Goal: Information Seeking & Learning: Learn about a topic

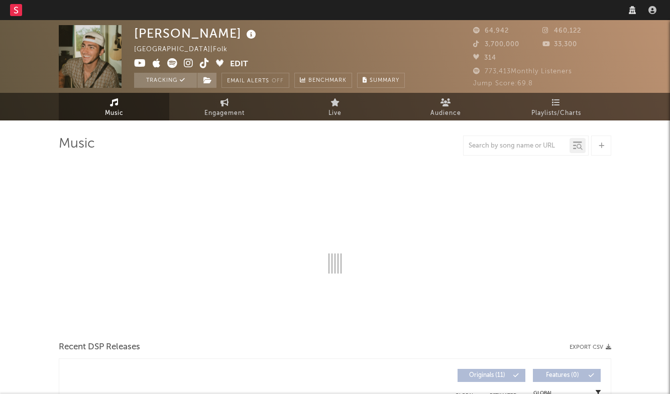
select select "6m"
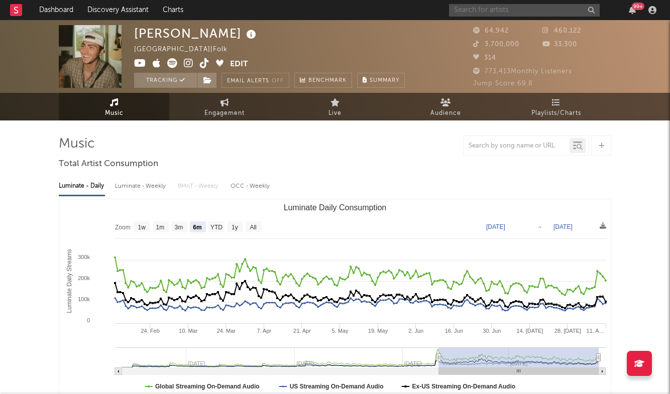
click at [510, 15] on input "text" at bounding box center [524, 10] width 151 height 13
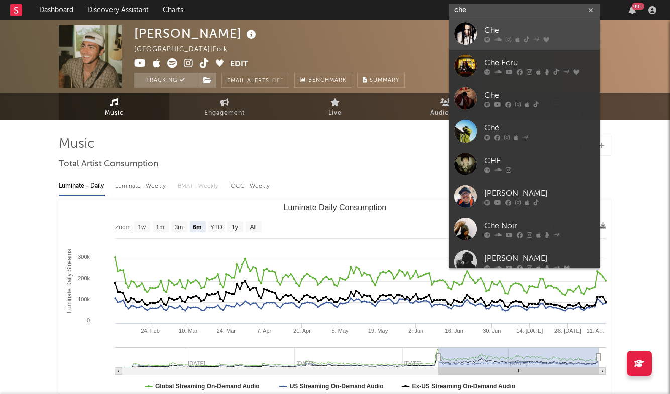
type input "che"
click at [510, 33] on div "Che" at bounding box center [539, 30] width 110 height 12
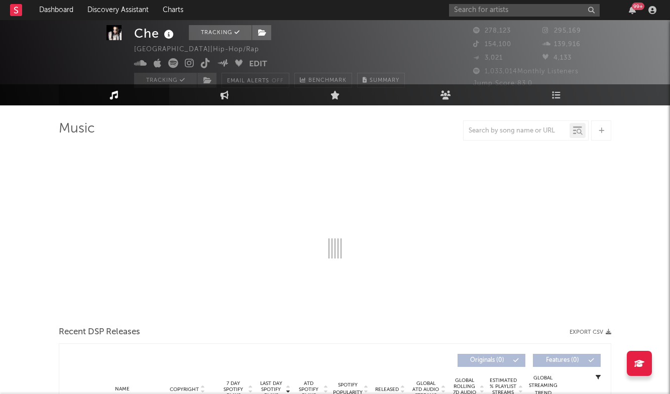
select select "6m"
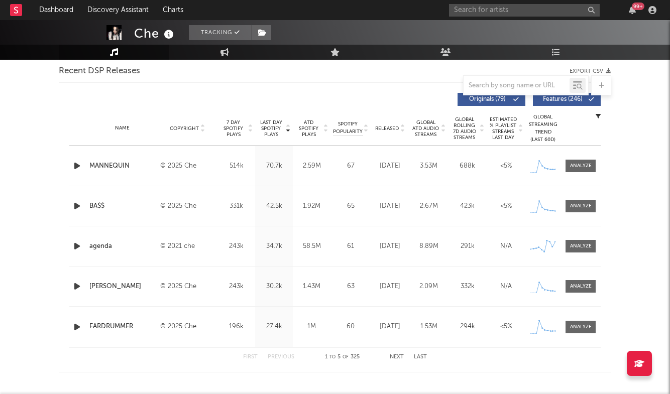
scroll to position [355, 0]
click at [582, 324] on div at bounding box center [581, 327] width 22 height 8
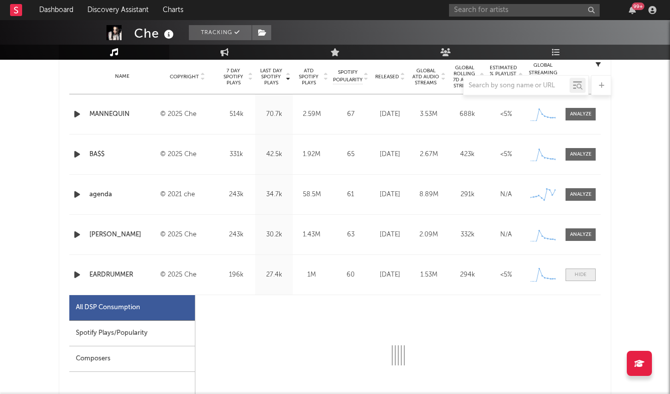
select select "1w"
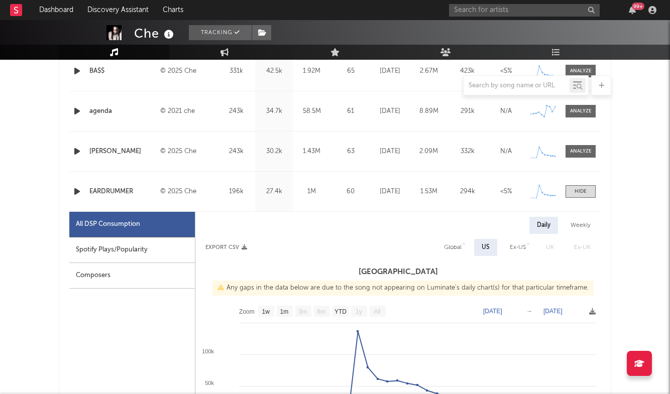
scroll to position [477, 0]
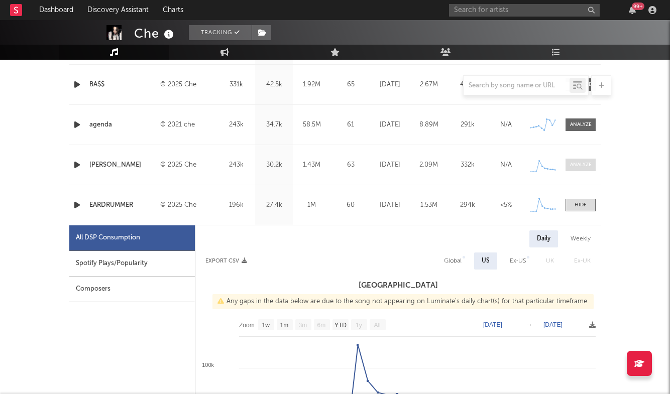
click at [575, 162] on div at bounding box center [581, 165] width 22 height 8
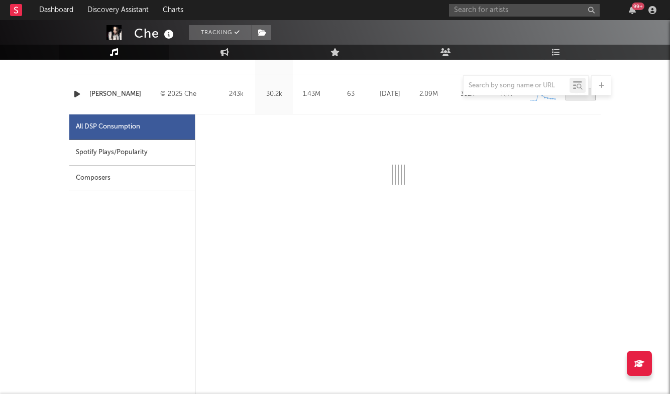
scroll to position [556, 0]
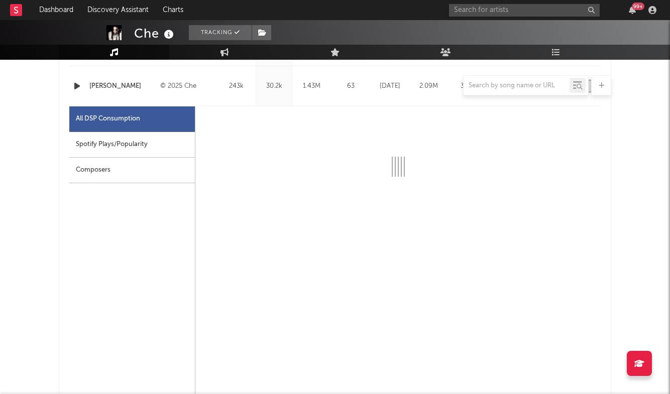
select select "1w"
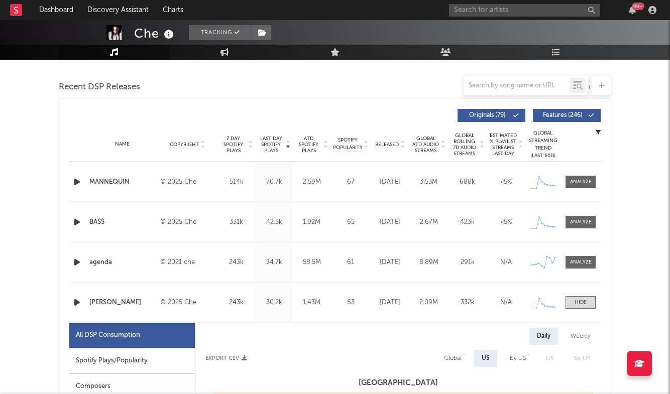
scroll to position [236, 0]
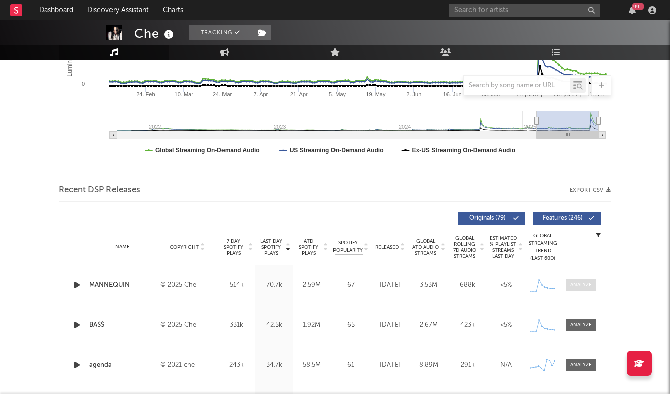
click at [576, 286] on div at bounding box center [581, 285] width 22 height 8
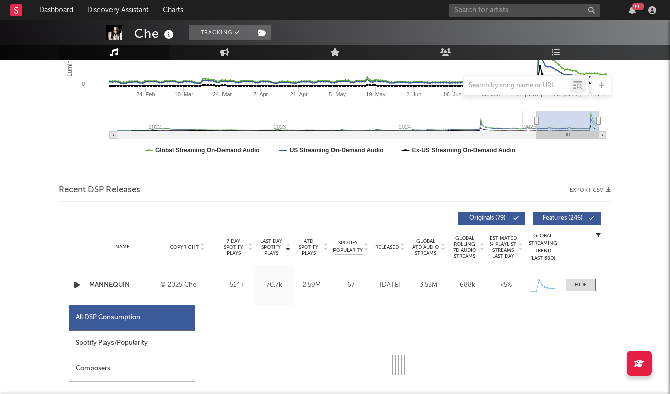
select select "1w"
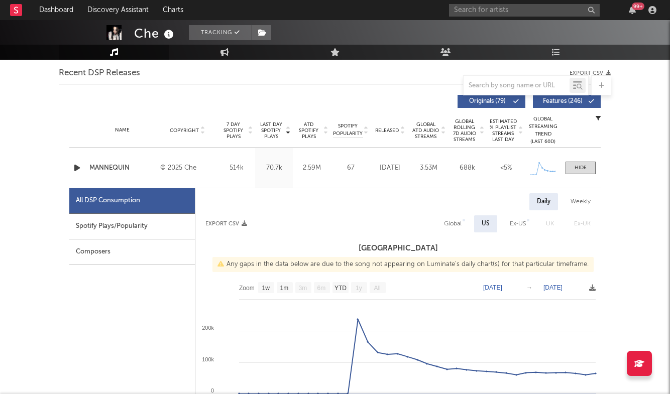
scroll to position [385, 0]
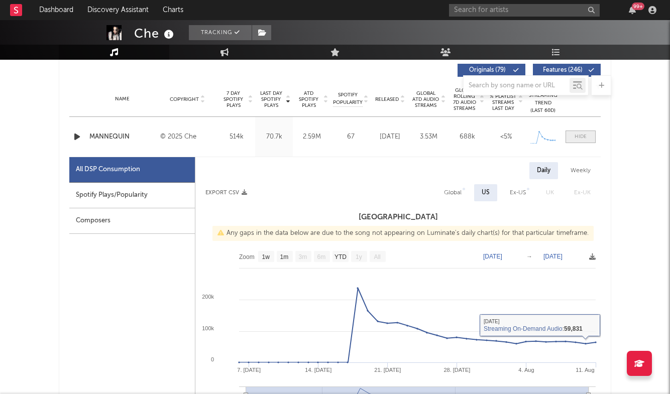
click at [579, 140] on div at bounding box center [580, 137] width 12 height 8
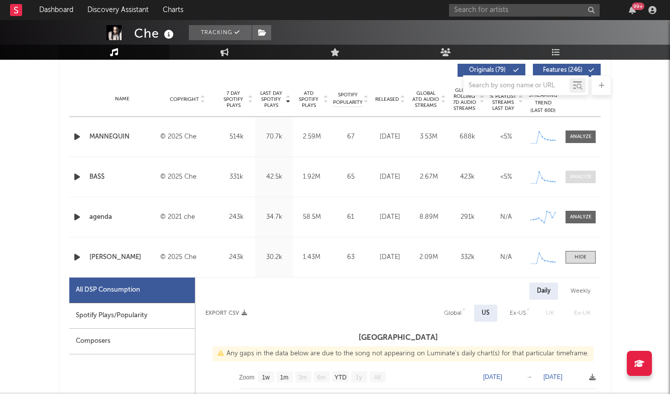
click at [576, 178] on div at bounding box center [581, 177] width 22 height 8
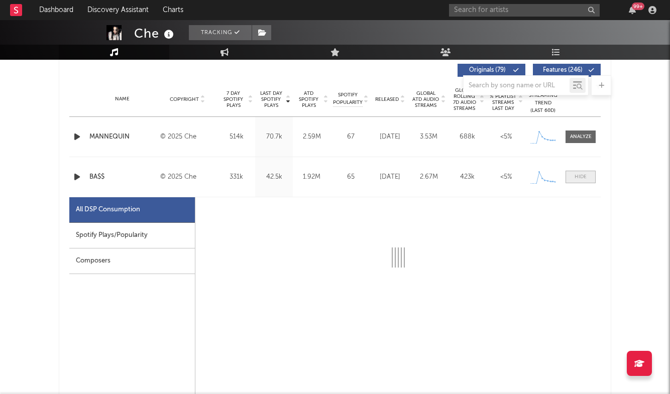
select select "1w"
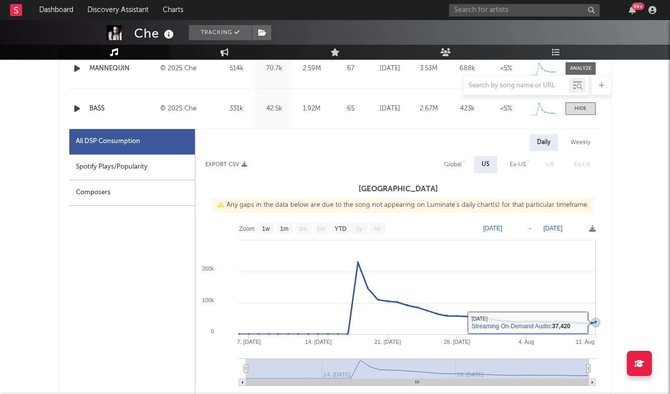
scroll to position [444, 0]
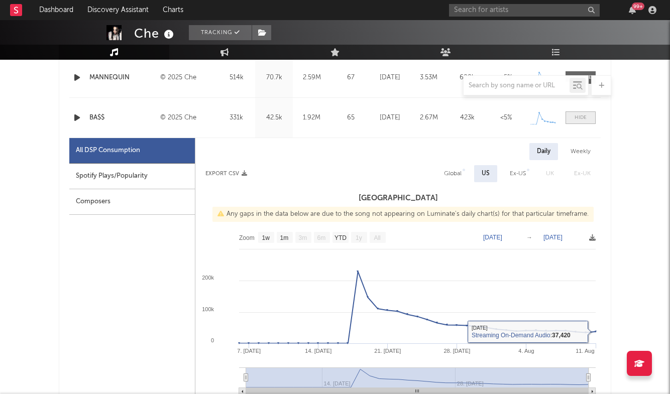
click at [583, 115] on div at bounding box center [580, 118] width 12 height 8
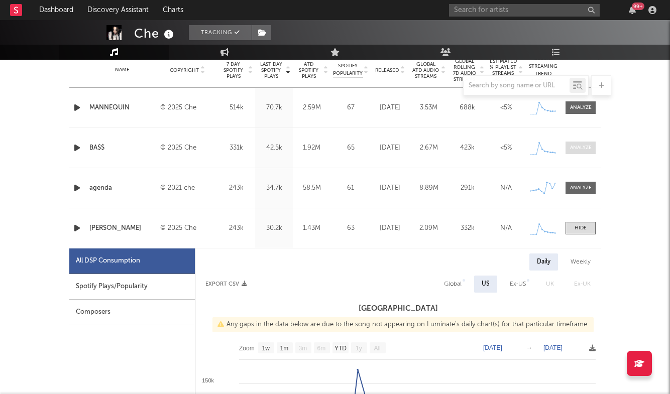
scroll to position [411, 0]
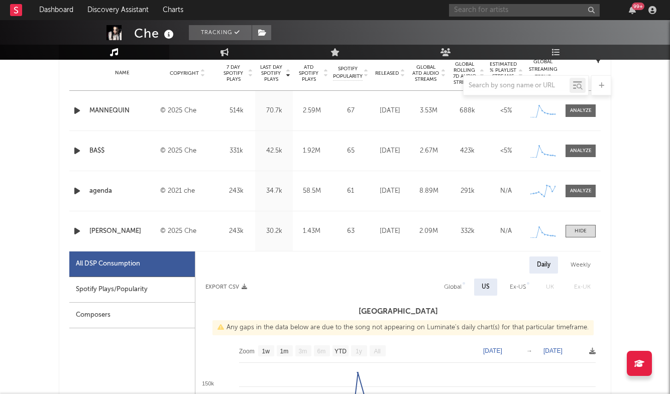
click at [483, 10] on input "text" at bounding box center [524, 10] width 151 height 13
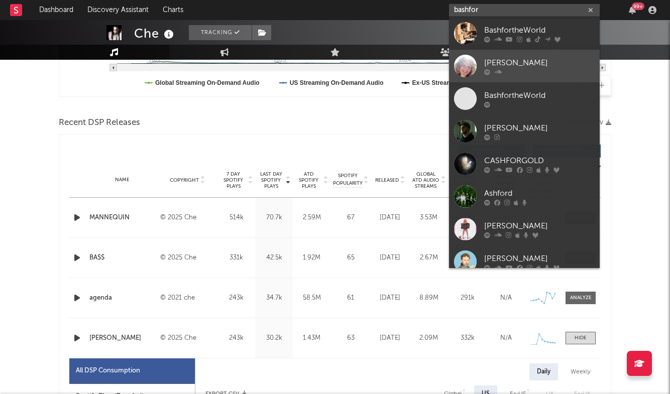
scroll to position [298, 0]
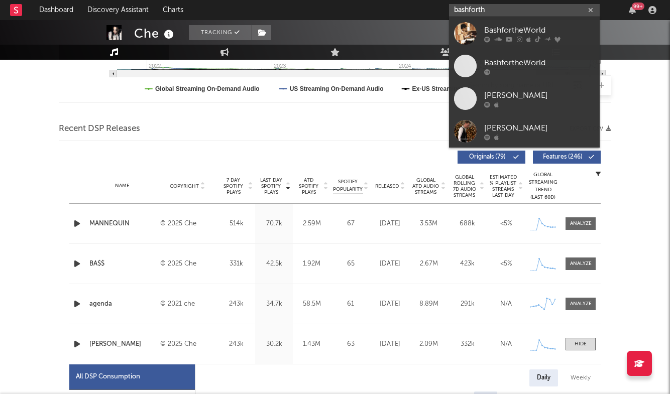
type input "bashforth"
drag, startPoint x: 515, startPoint y: 13, endPoint x: 543, endPoint y: 28, distance: 31.9
click at [543, 28] on div "BashfortheWorld" at bounding box center [539, 30] width 110 height 12
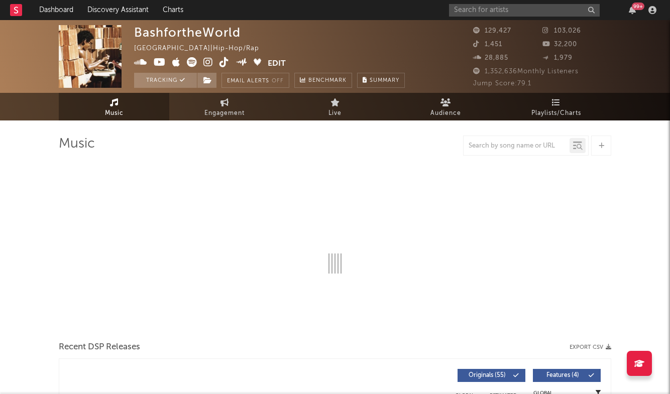
select select "6m"
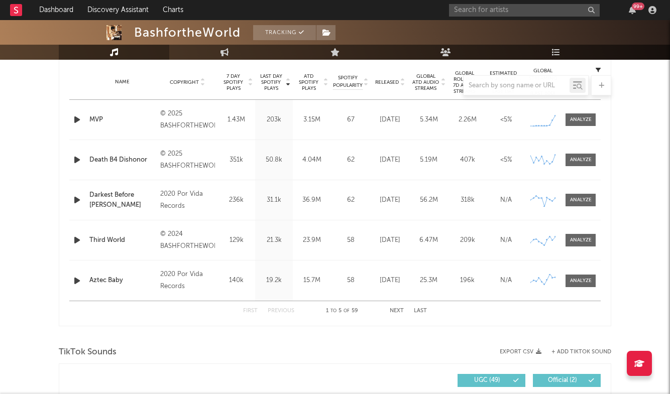
scroll to position [401, 0]
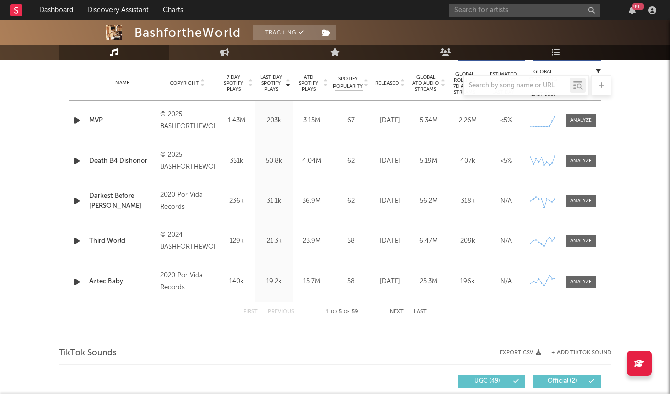
click at [582, 129] on div "Name MVP Copyright © 2025 BASHFORTHEWORLDLLC Label BASHFORTHEWORLDLLC Album Nam…" at bounding box center [334, 121] width 531 height 40
click at [582, 124] on div at bounding box center [581, 121] width 22 height 8
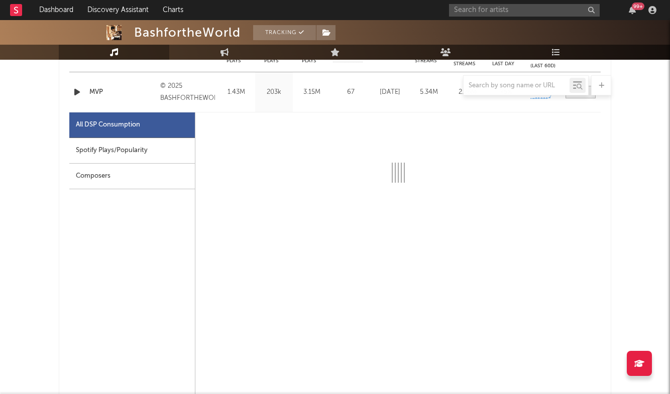
select select "1w"
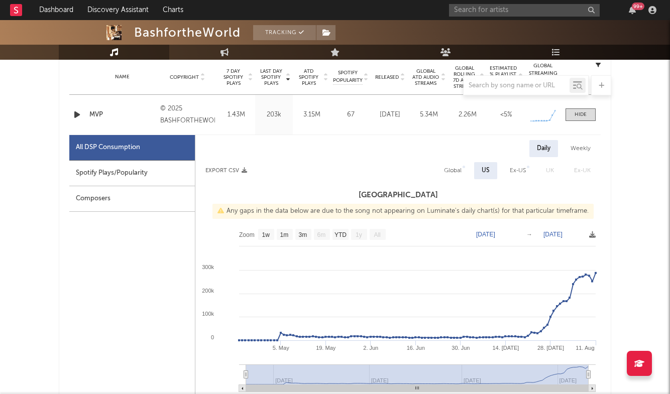
scroll to position [409, 0]
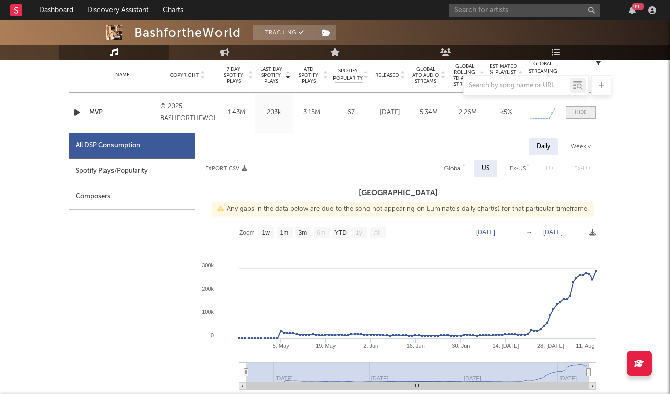
click at [587, 108] on span at bounding box center [580, 112] width 30 height 13
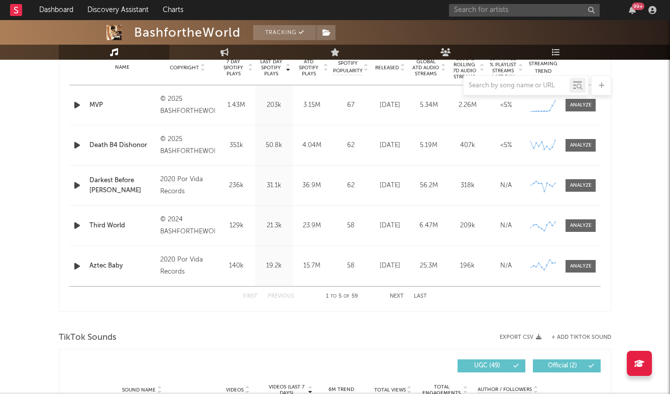
scroll to position [420, 0]
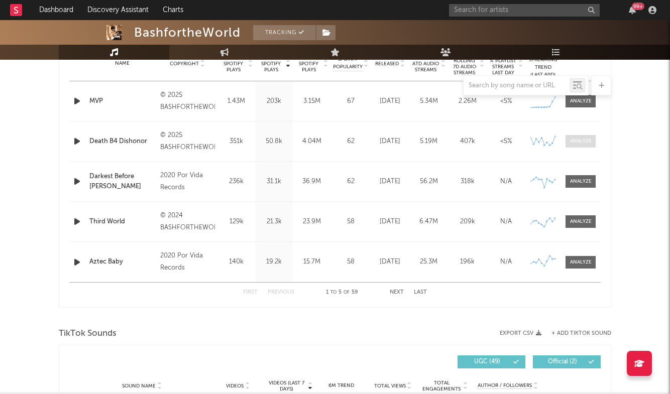
click at [581, 143] on div at bounding box center [581, 142] width 22 height 8
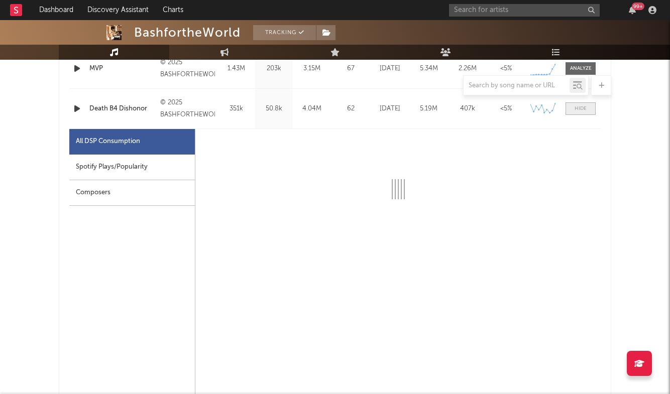
select select "1w"
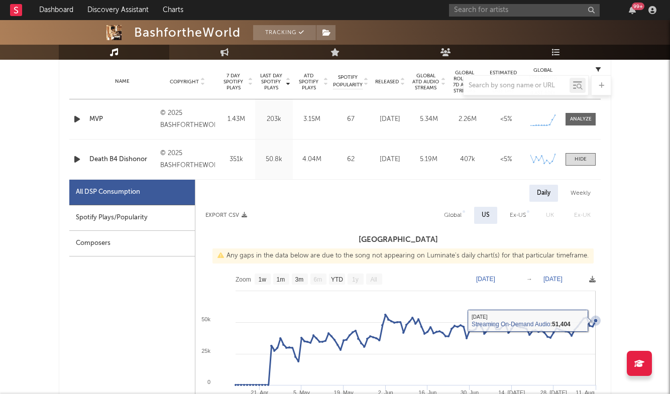
scroll to position [394, 0]
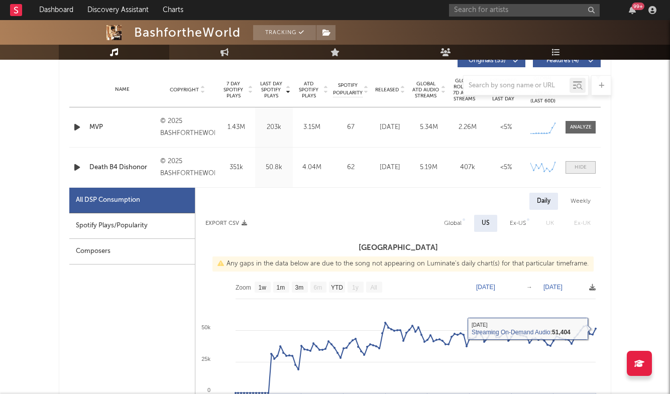
click at [587, 168] on span at bounding box center [580, 167] width 30 height 13
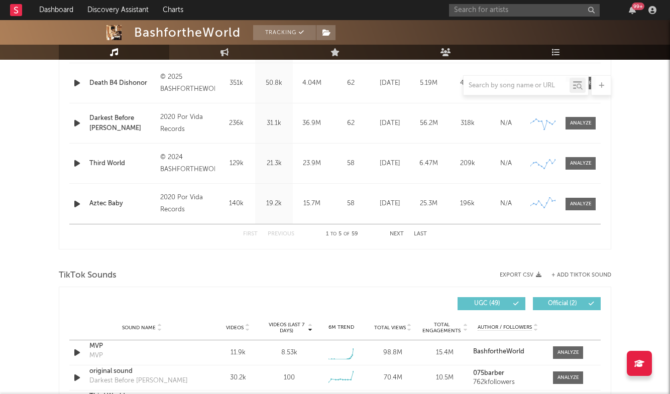
scroll to position [479, 0]
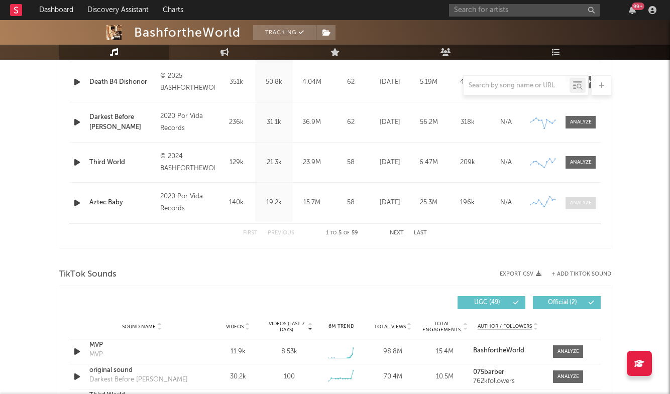
click at [577, 208] on span at bounding box center [580, 203] width 30 height 13
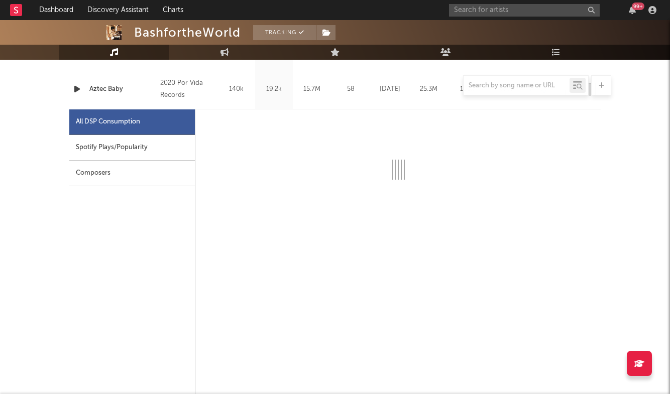
scroll to position [593, 0]
select select "6m"
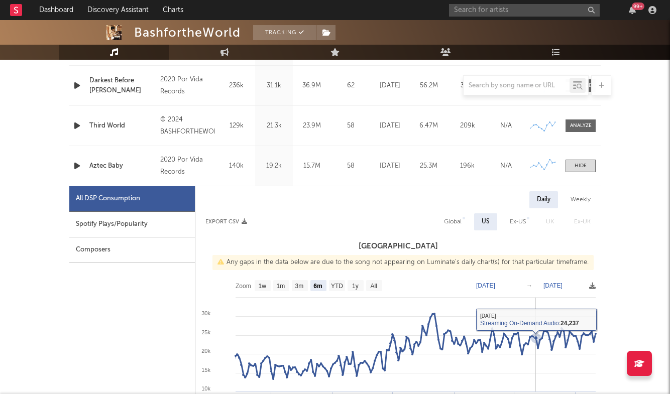
scroll to position [492, 0]
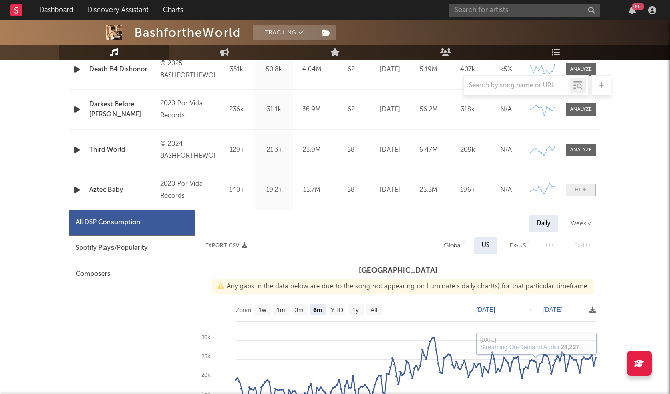
click at [582, 185] on span at bounding box center [580, 190] width 30 height 13
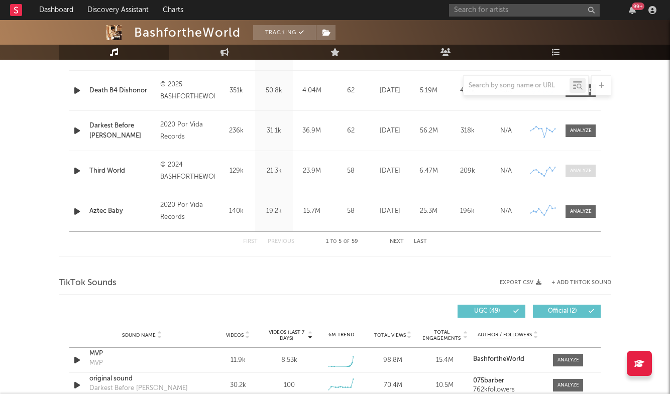
scroll to position [470, 0]
click at [581, 129] on div at bounding box center [581, 132] width 22 height 8
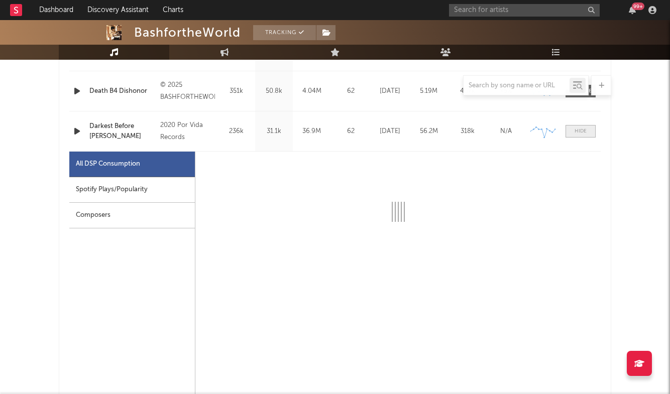
select select "6m"
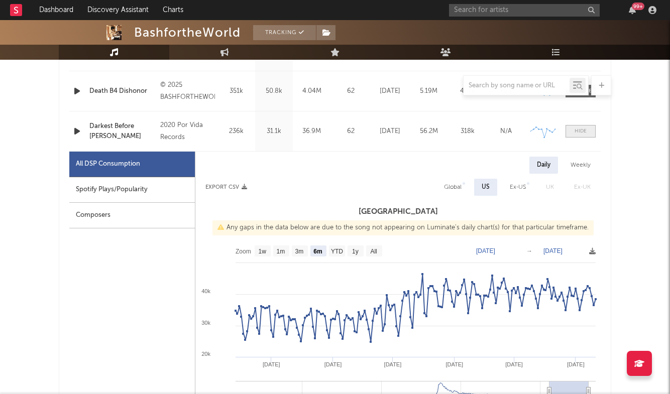
click at [581, 129] on div at bounding box center [580, 132] width 12 height 8
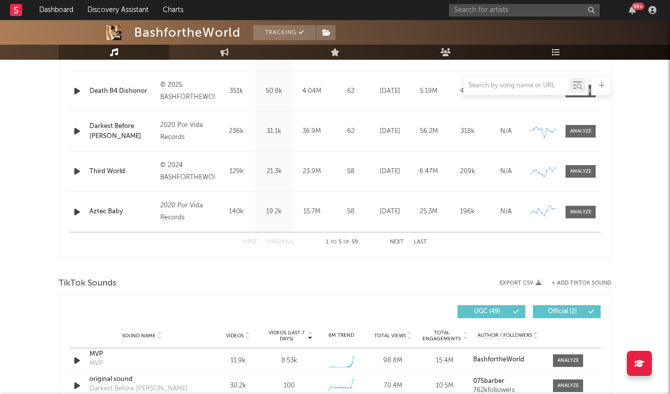
click at [397, 239] on button "Next" at bounding box center [397, 242] width 14 height 6
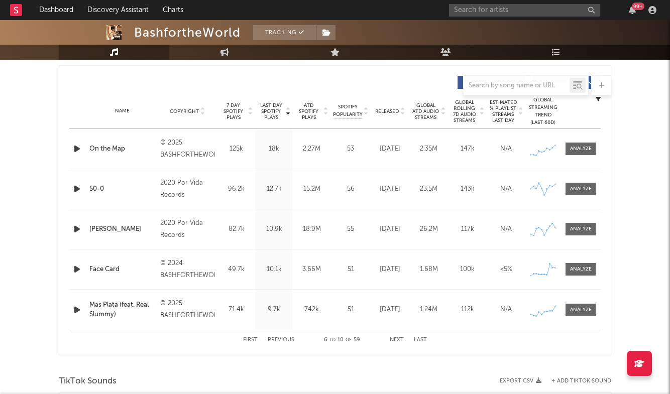
scroll to position [341, 0]
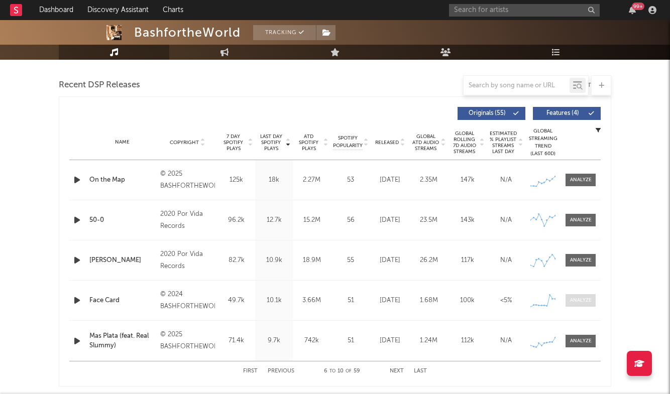
click at [575, 303] on div at bounding box center [581, 301] width 22 height 8
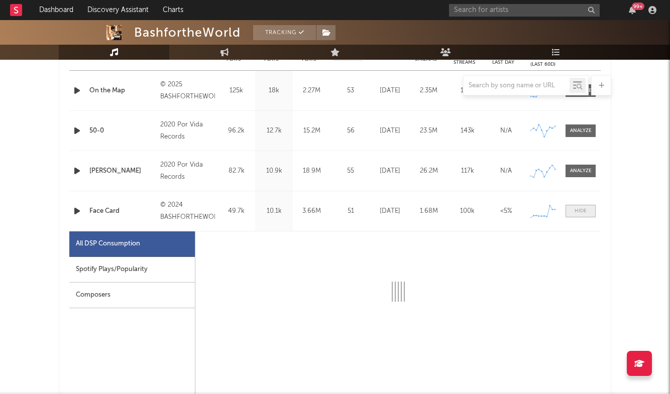
select select "6m"
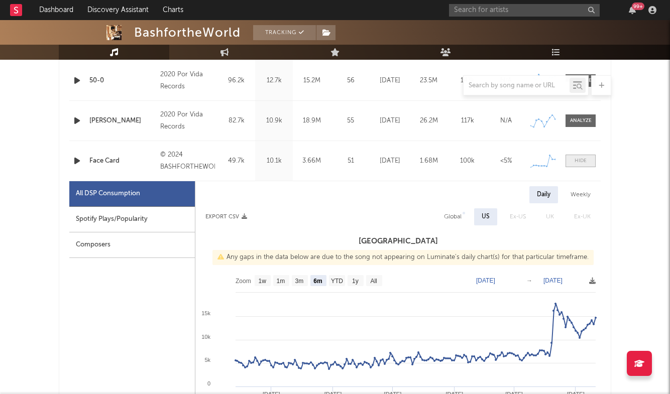
scroll to position [496, 0]
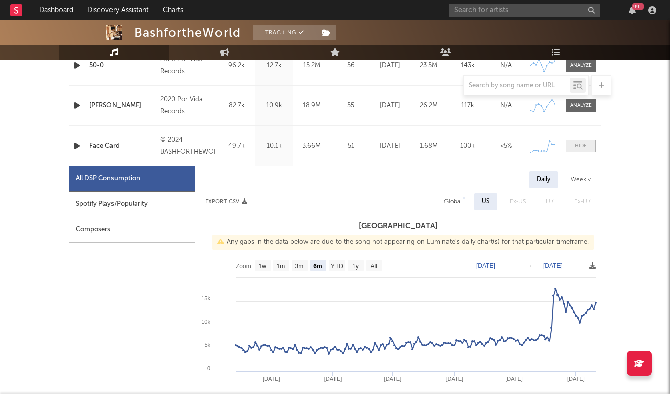
click at [581, 142] on span at bounding box center [580, 146] width 30 height 13
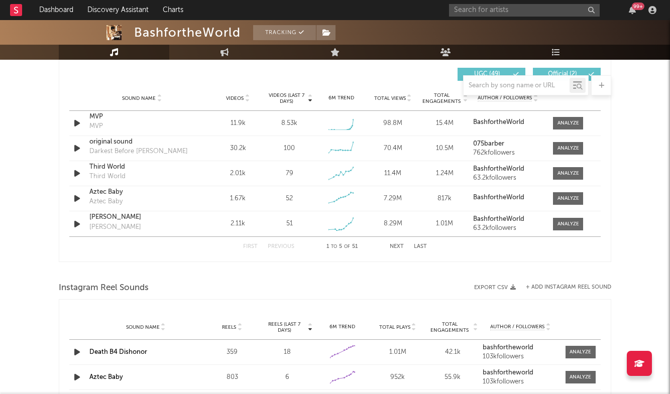
scroll to position [717, 0]
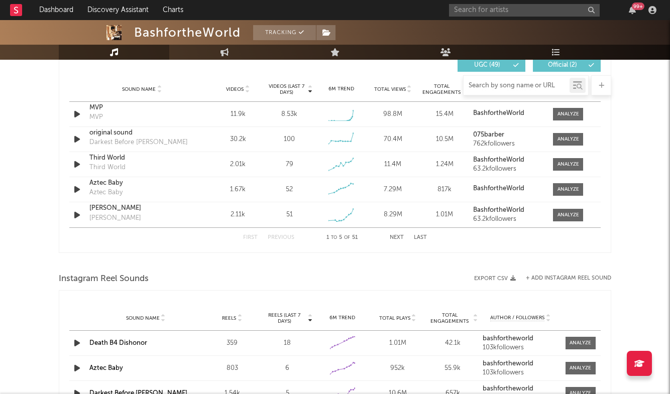
click at [483, 88] on input "text" at bounding box center [516, 86] width 106 height 8
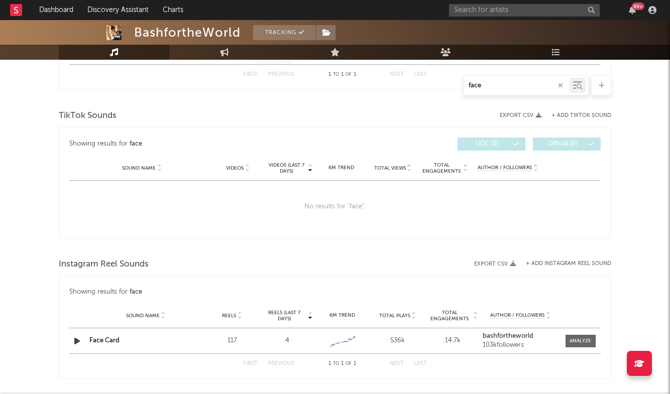
scroll to position [478, 0]
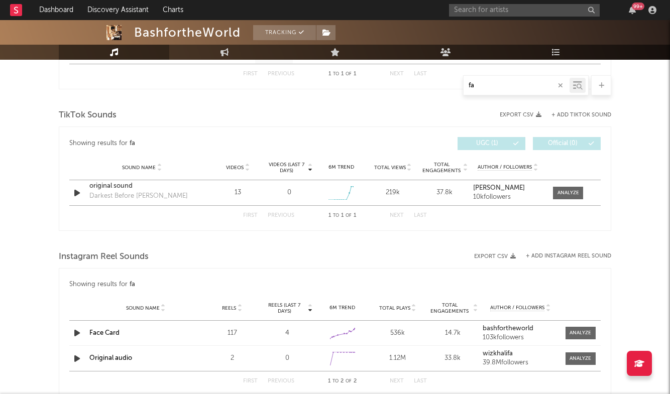
type input "f"
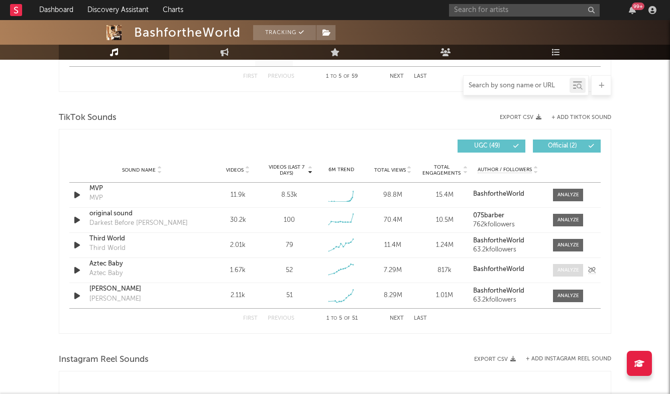
scroll to position [637, 0]
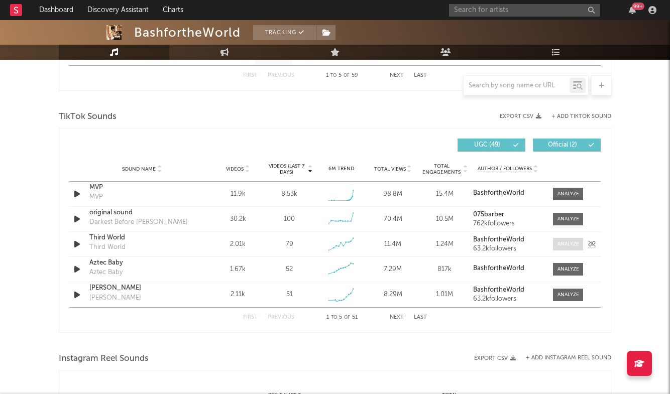
click at [563, 245] on div at bounding box center [568, 244] width 22 height 8
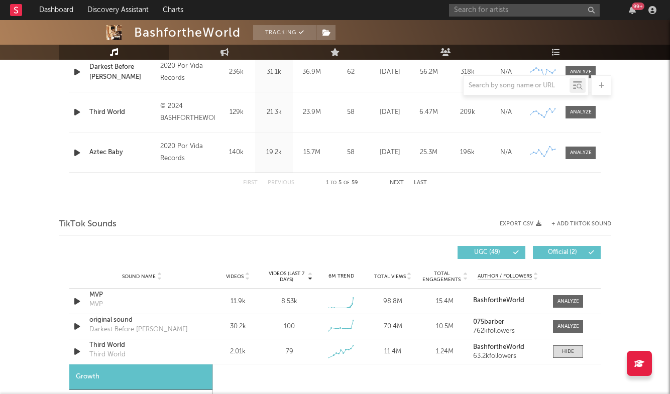
scroll to position [561, 0]
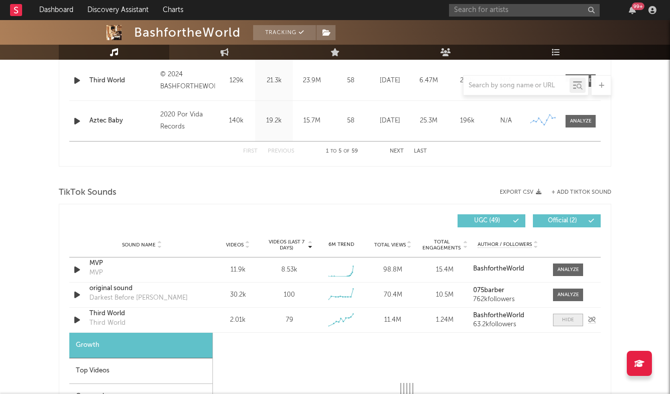
click at [570, 321] on div at bounding box center [568, 320] width 12 height 8
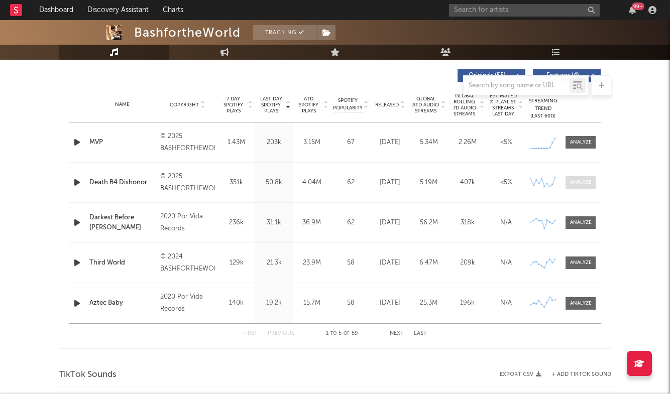
scroll to position [388, 0]
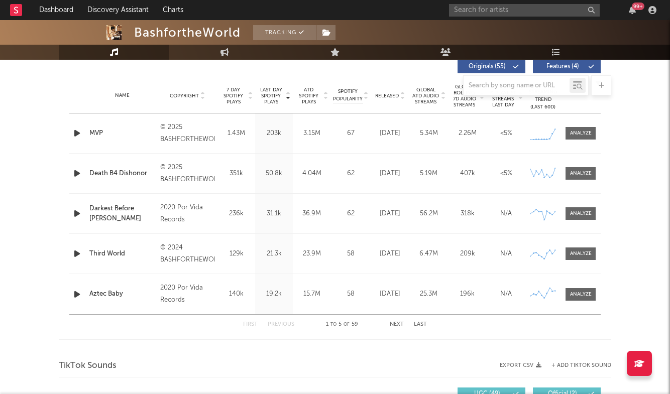
click at [398, 322] on button "Next" at bounding box center [397, 325] width 14 height 6
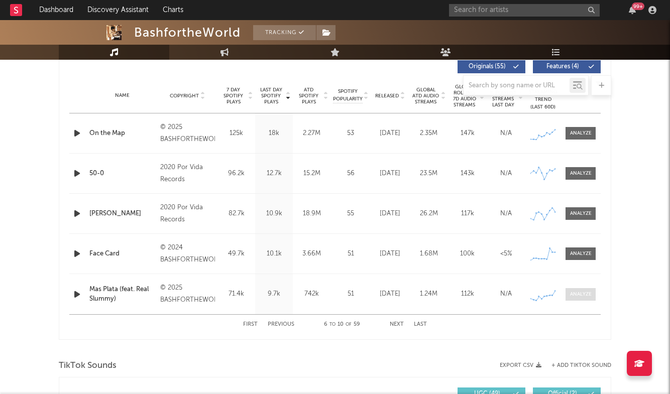
click at [588, 292] on div at bounding box center [581, 295] width 22 height 8
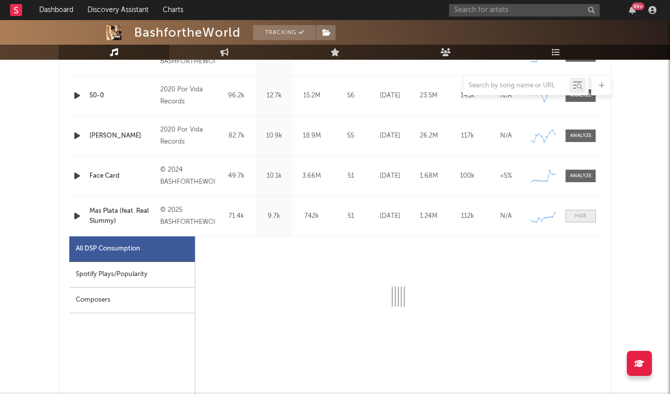
select select "1w"
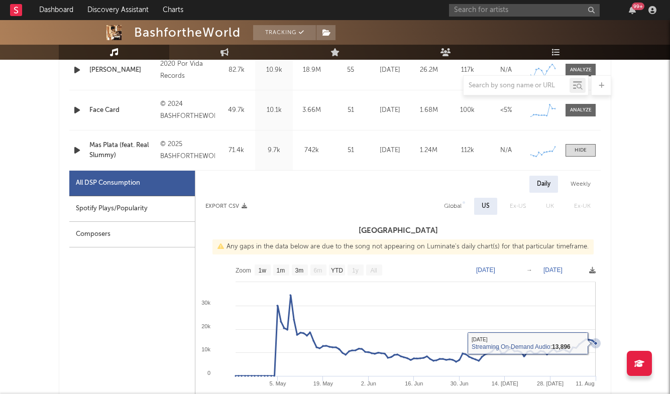
scroll to position [473, 0]
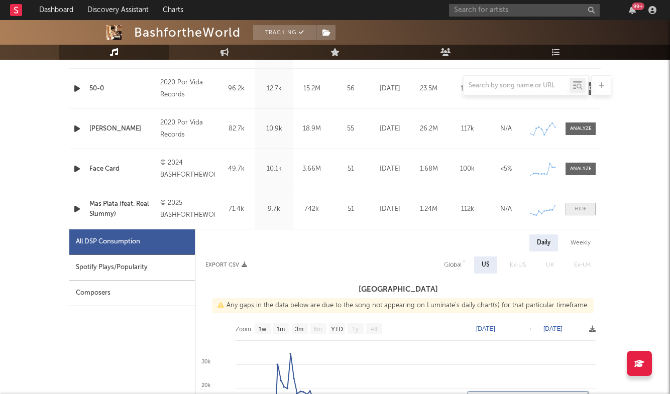
click at [579, 207] on div at bounding box center [580, 209] width 12 height 8
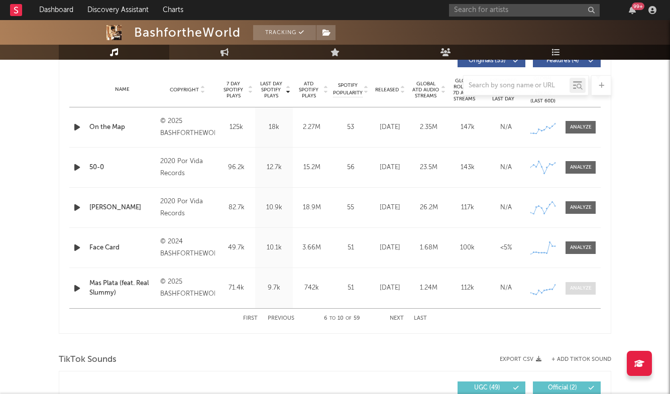
scroll to position [347, 0]
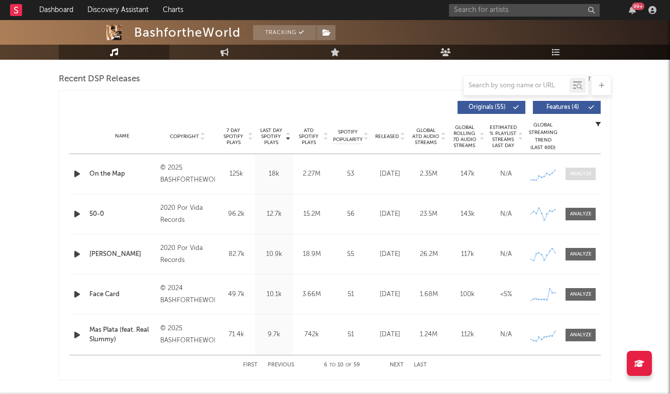
click at [584, 173] on div at bounding box center [581, 174] width 22 height 8
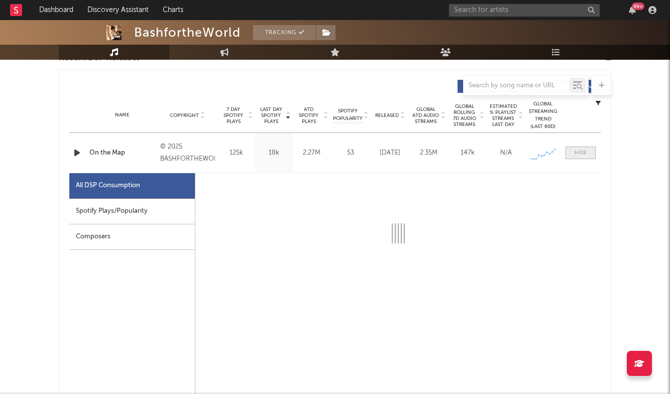
select select "6m"
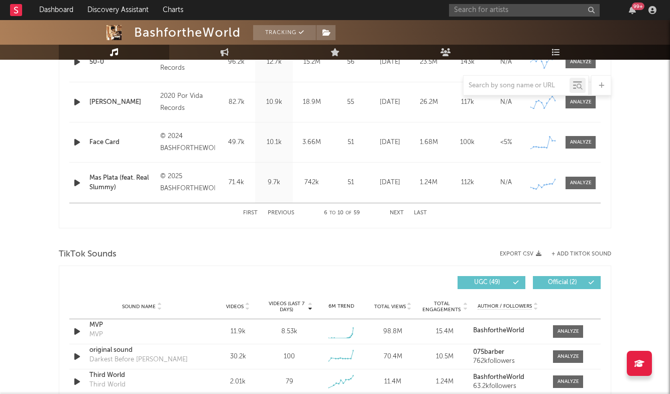
scroll to position [1129, 0]
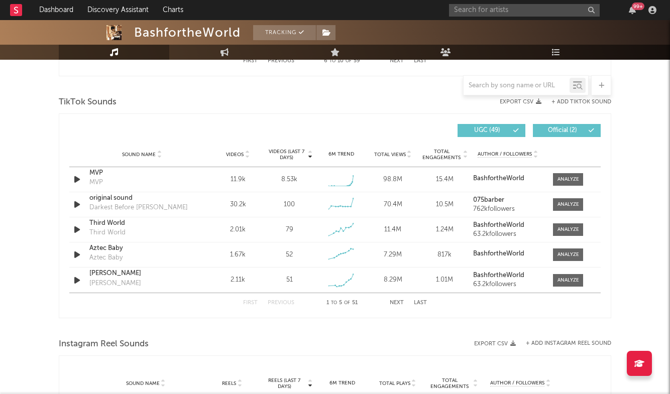
click at [398, 303] on button "Next" at bounding box center [397, 303] width 14 height 6
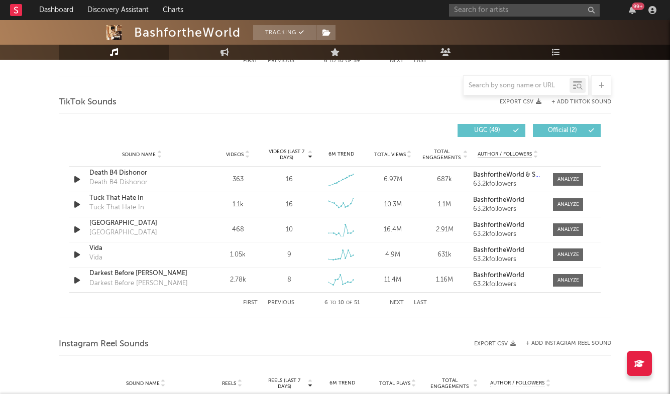
click at [393, 304] on button "Next" at bounding box center [397, 303] width 14 height 6
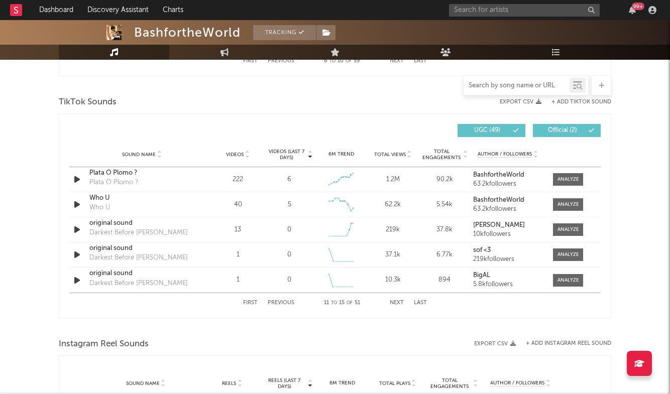
click at [500, 85] on input "text" at bounding box center [516, 86] width 106 height 8
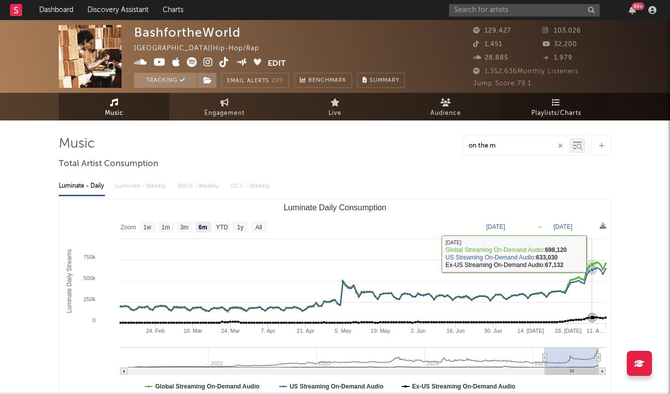
scroll to position [0, 0]
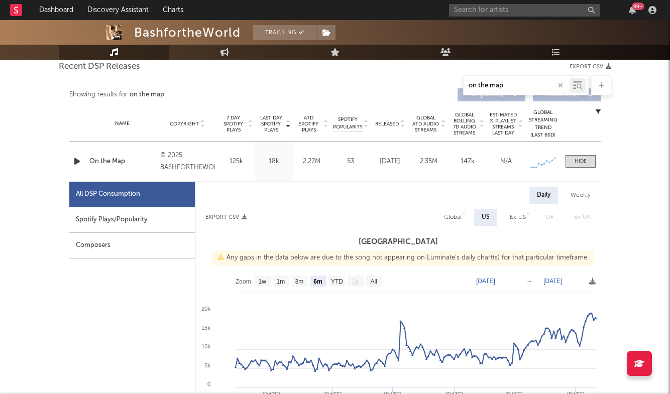
scroll to position [373, 0]
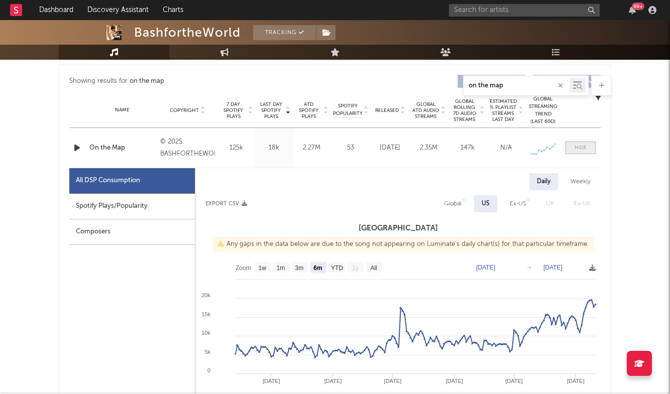
click at [576, 142] on span at bounding box center [580, 148] width 30 height 13
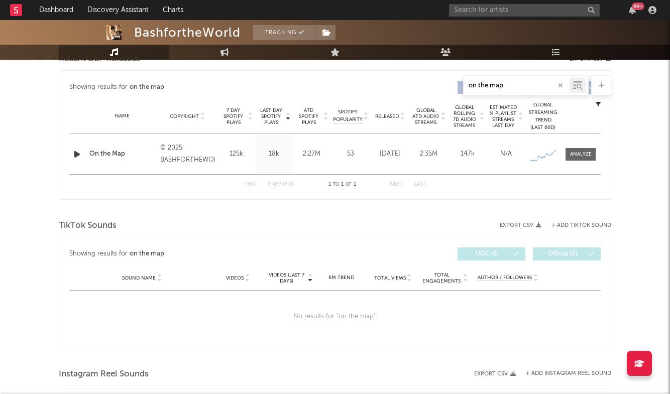
scroll to position [337, 0]
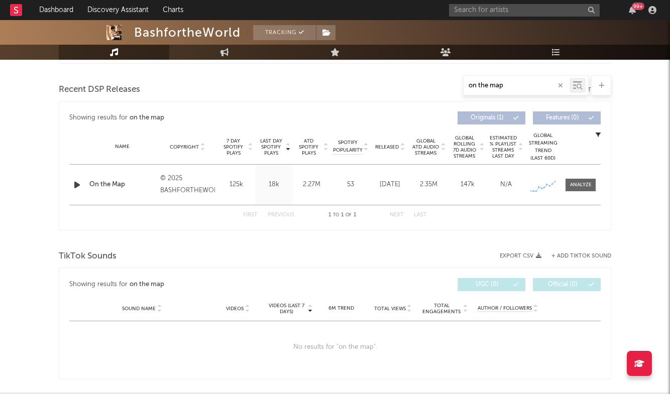
drag, startPoint x: 508, startPoint y: 85, endPoint x: 412, endPoint y: 74, distance: 96.5
click at [413, 74] on div "Music on the map Total Artist Consumption Luminate - Daily Luminate - Weekly BM…" at bounding box center [335, 260] width 552 height 923
type input "D"
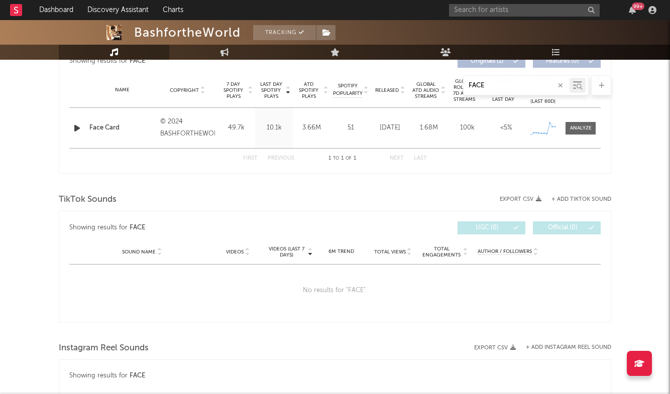
scroll to position [402, 0]
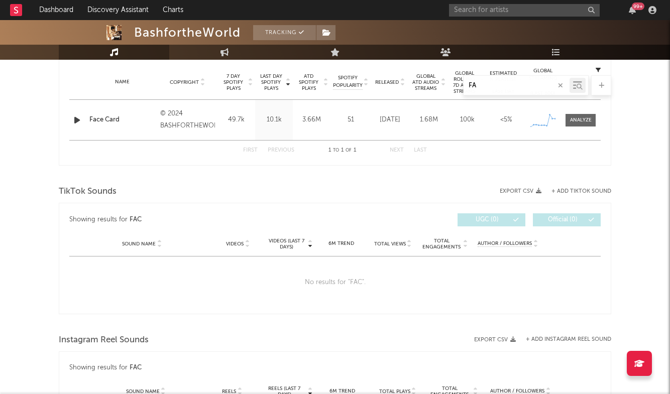
type input "F"
